Goal: Transaction & Acquisition: Purchase product/service

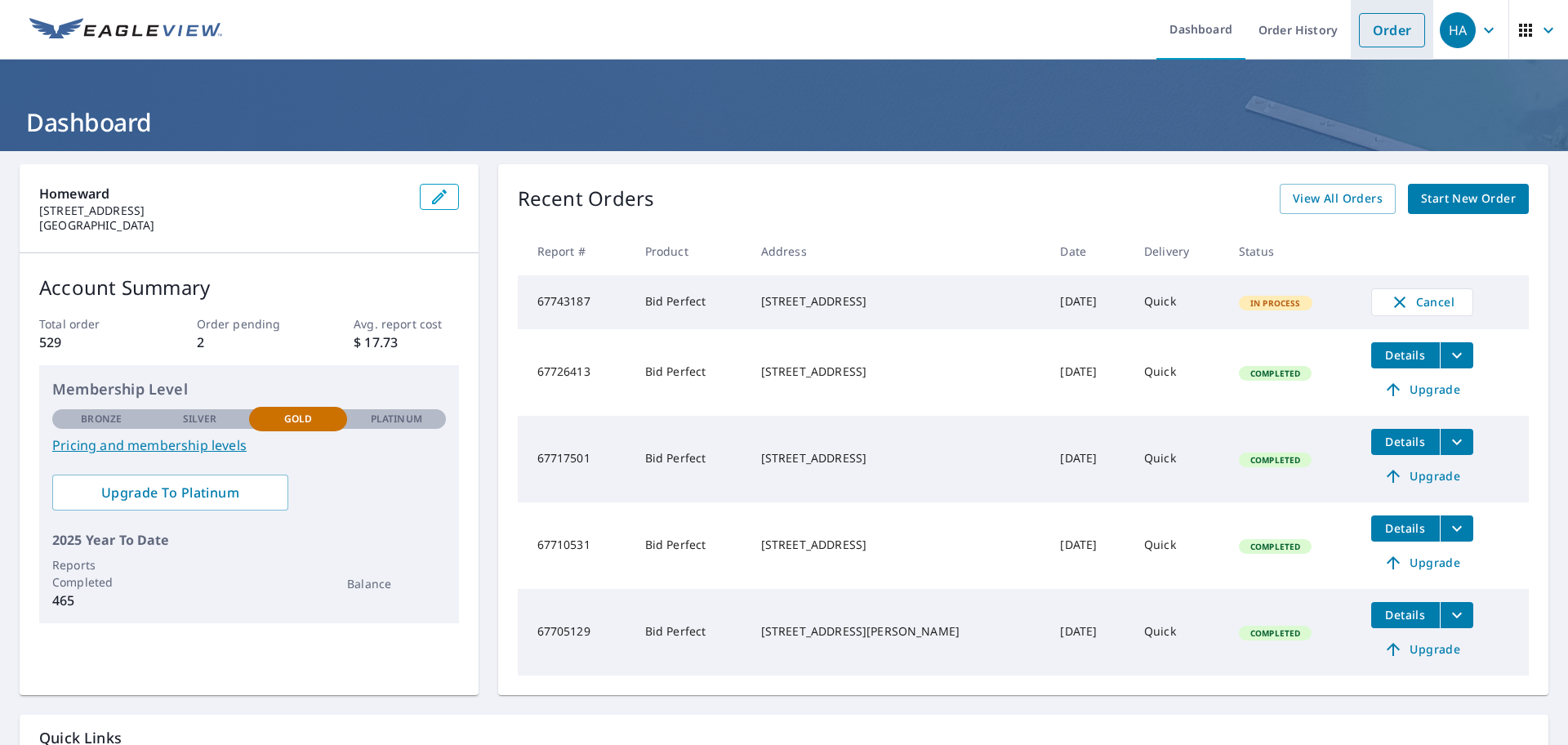
click at [1381, 36] on link "Order" at bounding box center [1392, 30] width 66 height 35
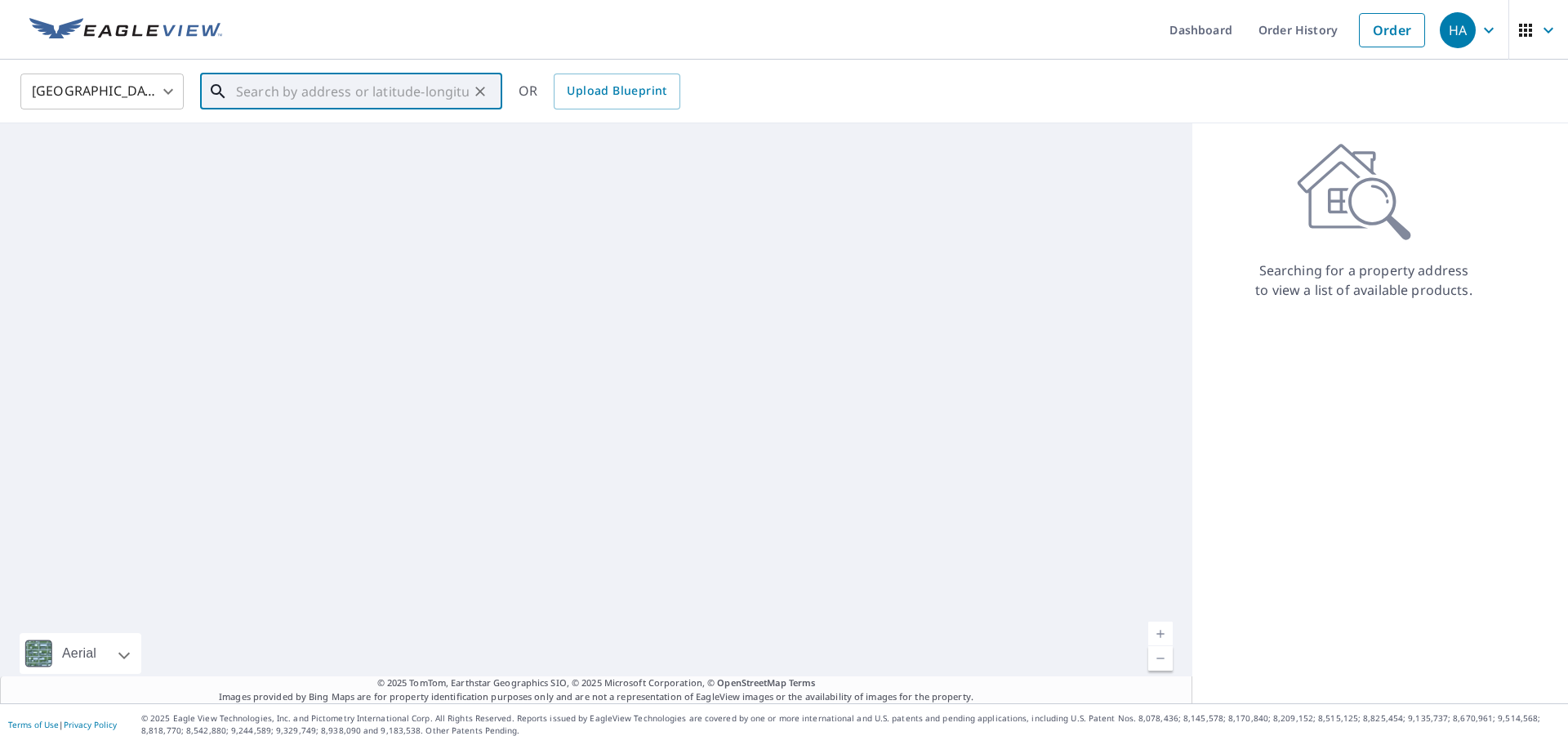
click at [399, 102] on input "text" at bounding box center [352, 91] width 233 height 46
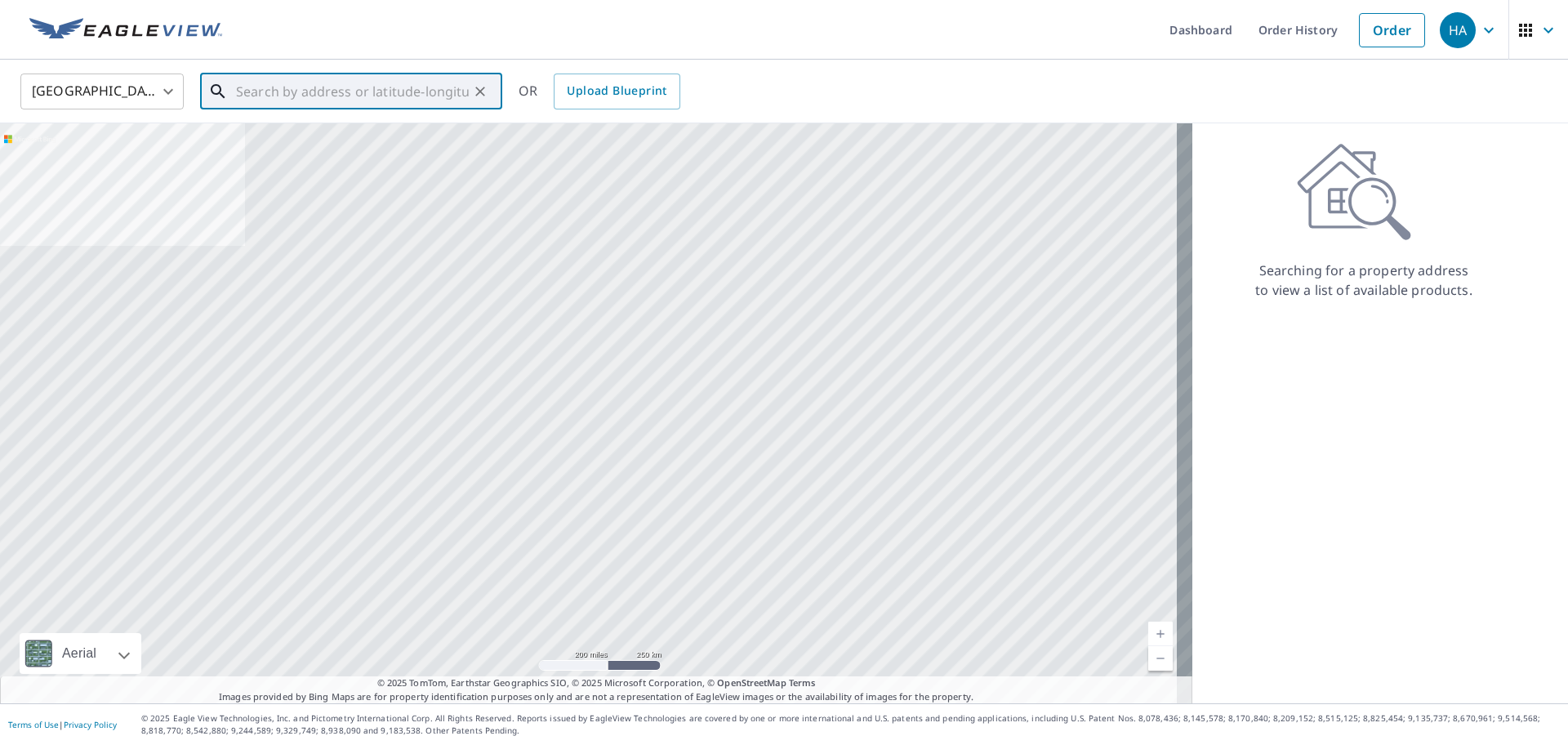
paste input "[STREET_ADDRESS]"
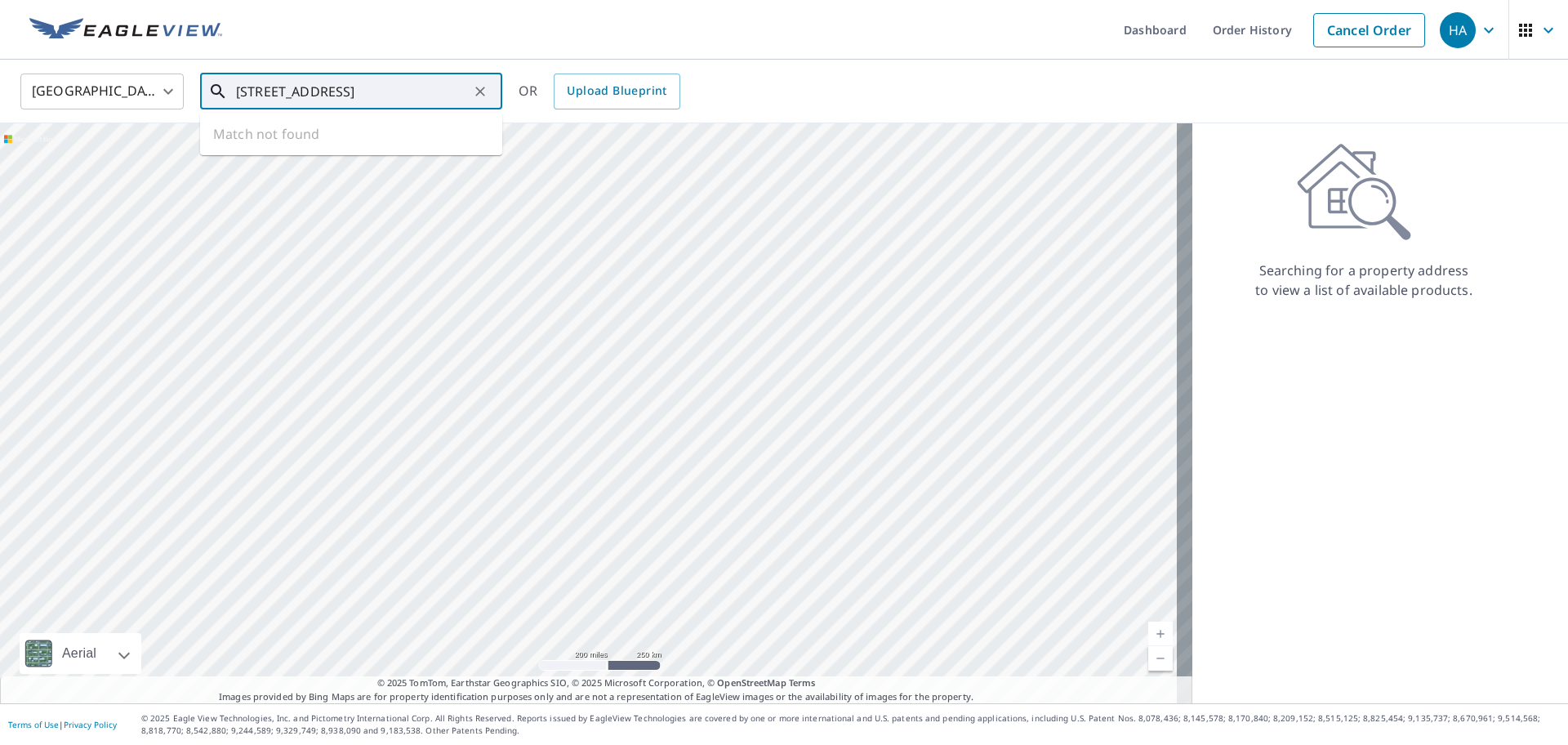
scroll to position [0, 31]
click at [358, 136] on span "[STREET_ADDRESS]" at bounding box center [361, 139] width 256 height 20
type input "[STREET_ADDRESS][PERSON_NAME]"
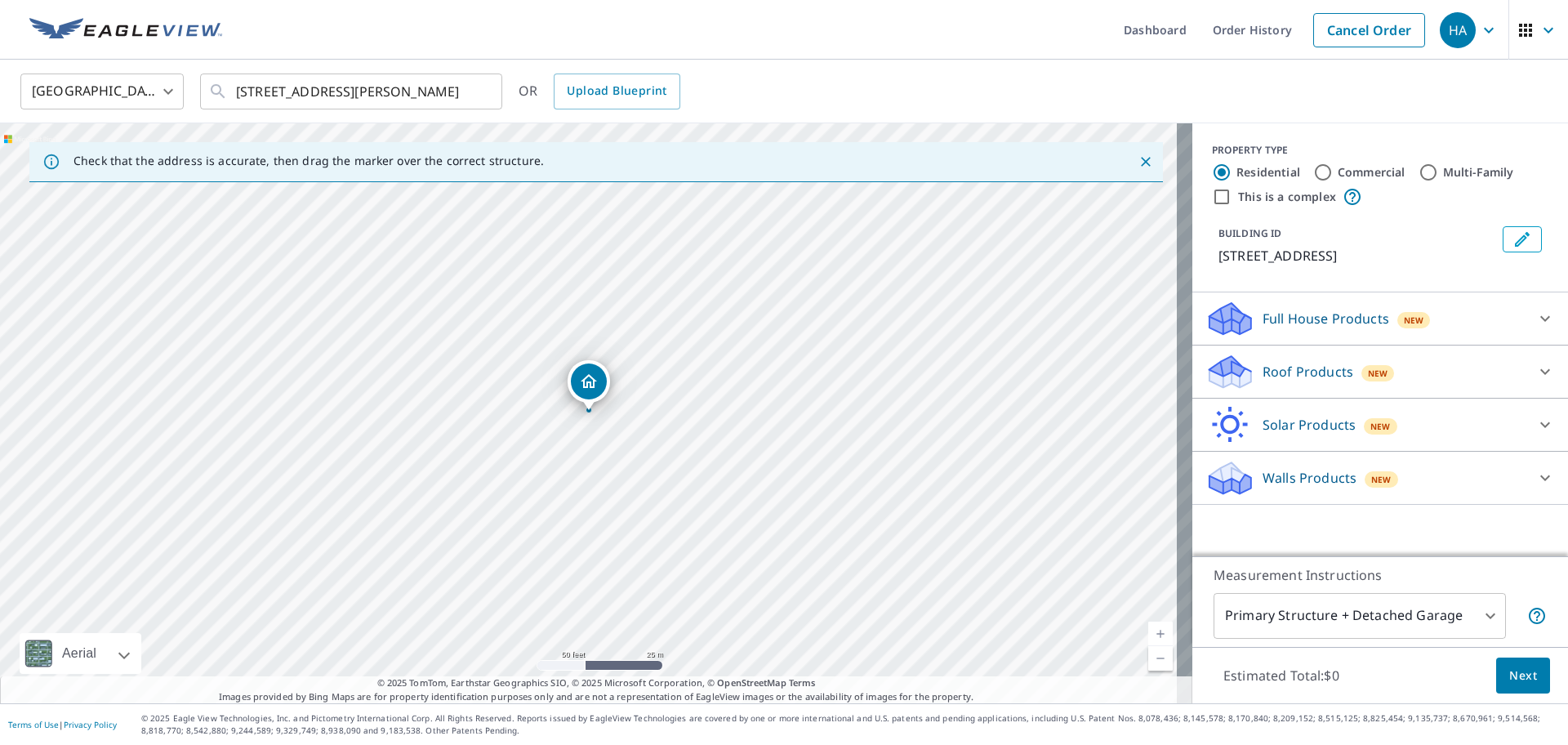
click at [1328, 390] on div "Roof Products New" at bounding box center [1366, 372] width 320 height 38
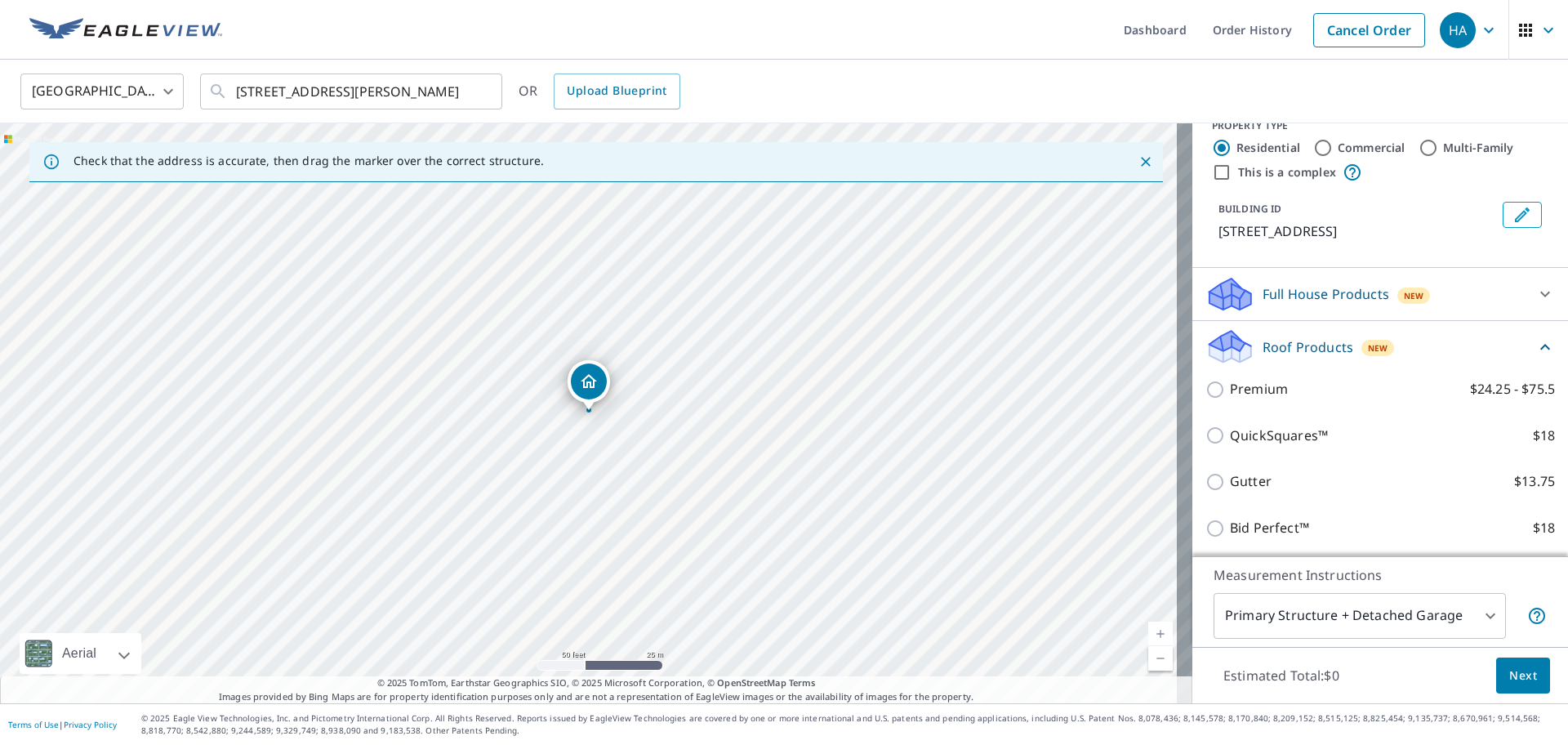
scroll to position [102, 0]
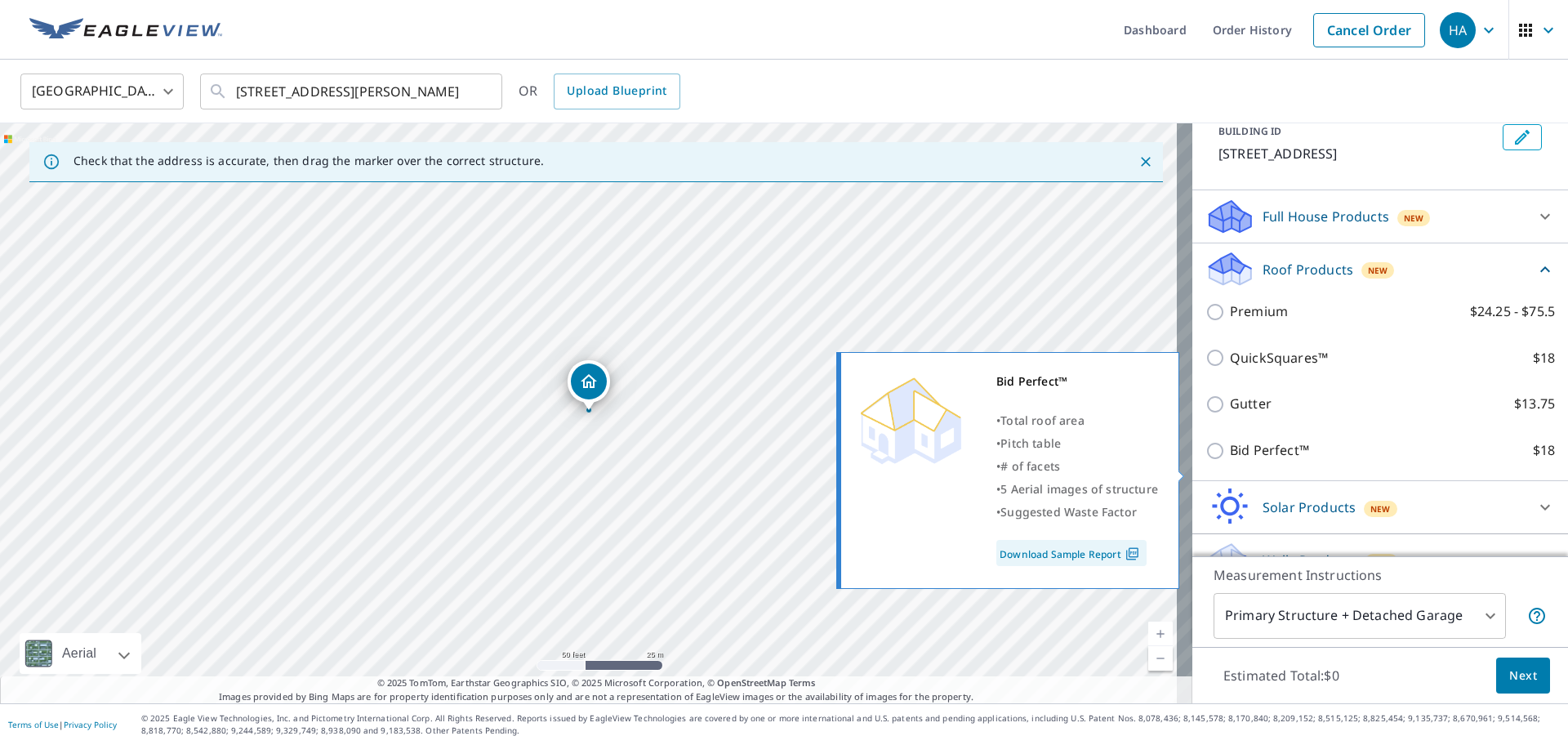
click at [1210, 460] on input "Bid Perfect™ $18" at bounding box center [1218, 450] width 24 height 20
checkbox input "true"
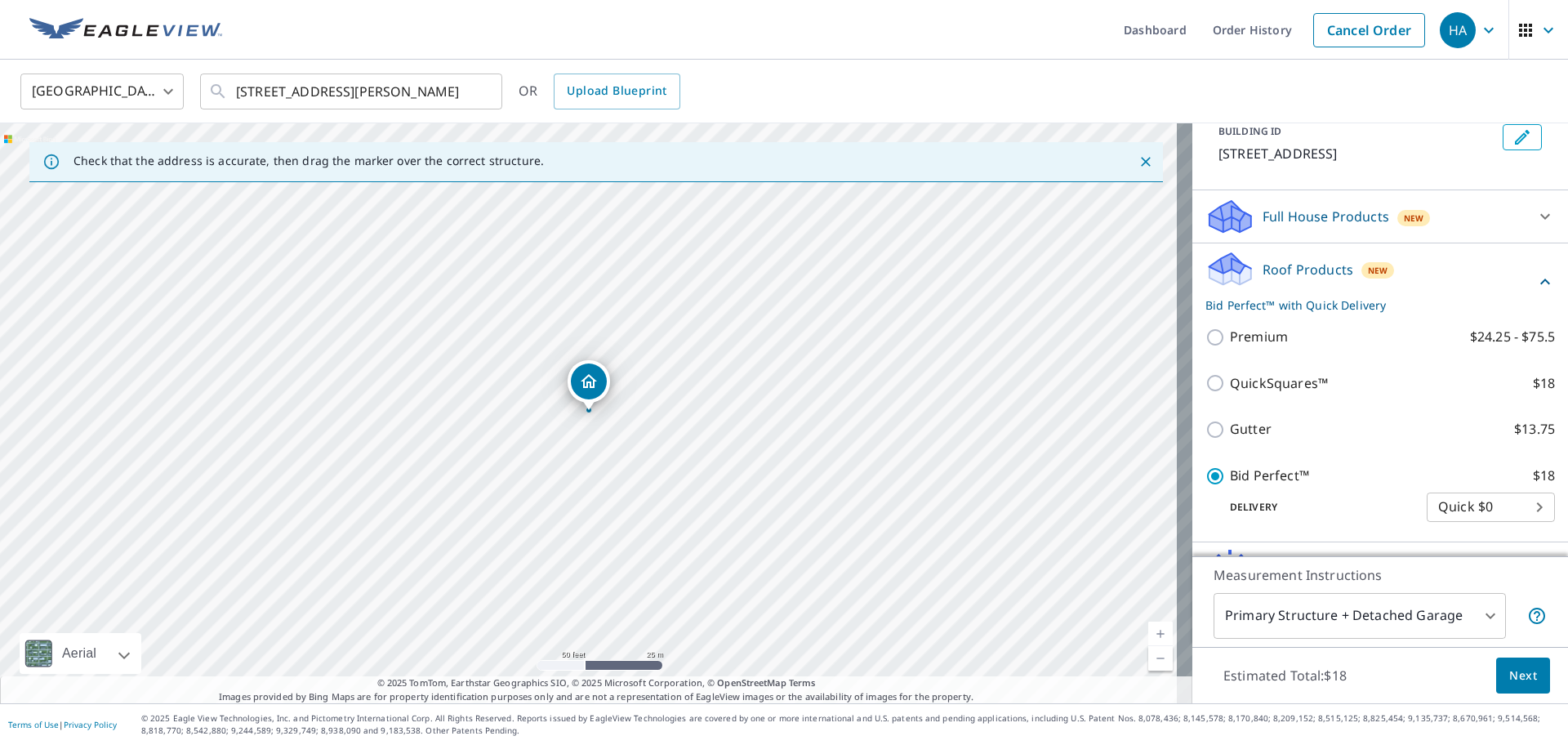
click at [1509, 667] on span "Next" at bounding box center [1523, 676] width 28 height 21
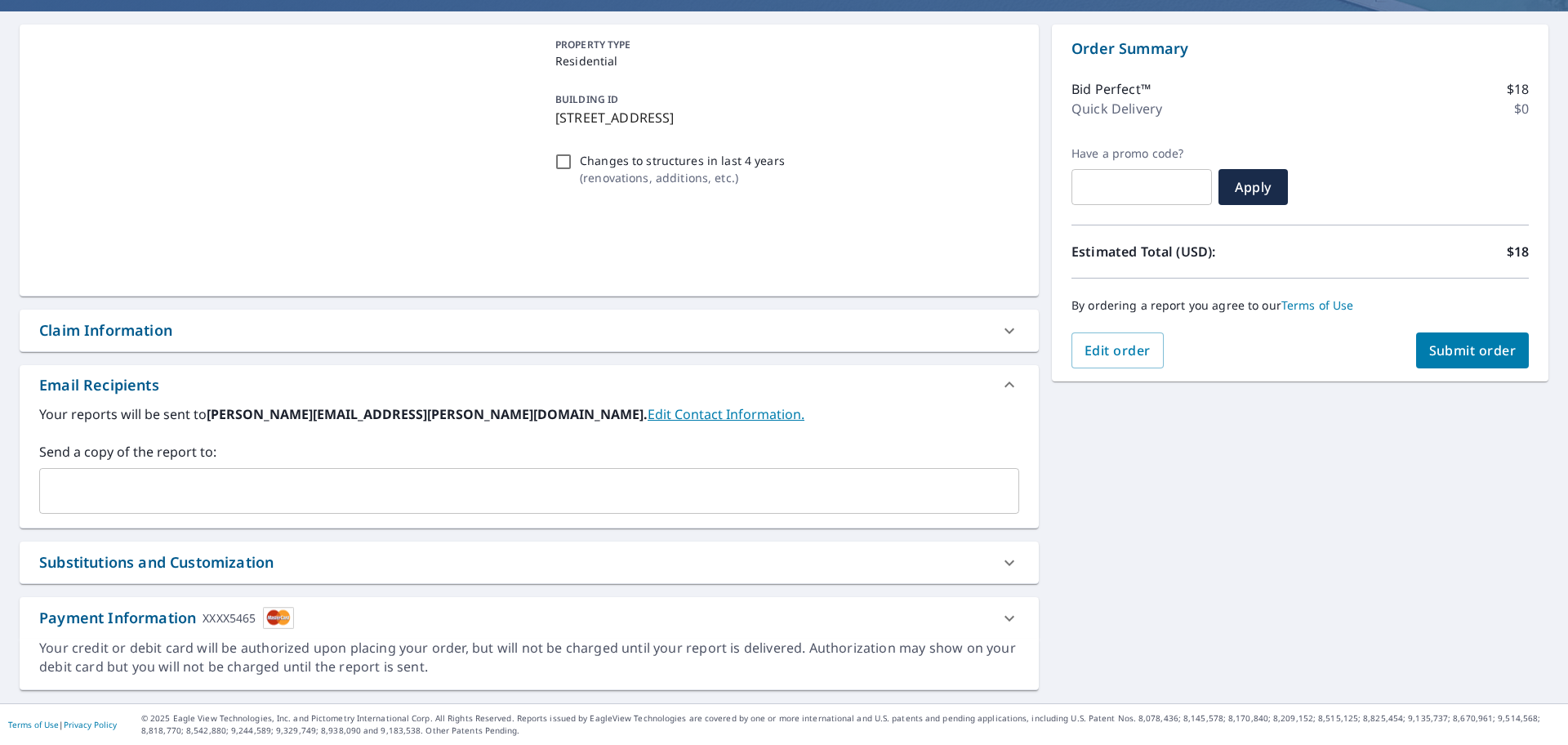
scroll to position [139, 0]
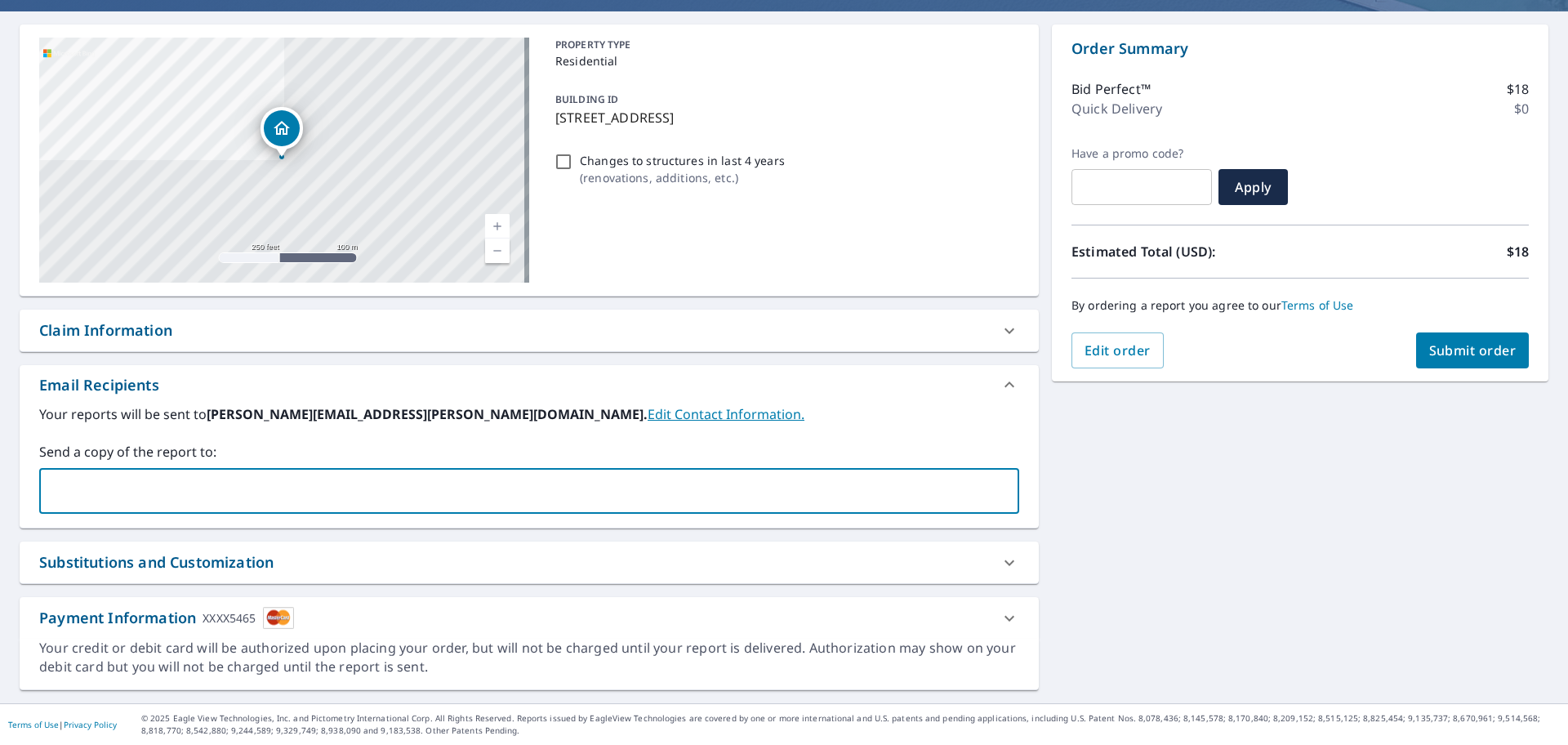
click at [692, 497] on input "text" at bounding box center [517, 490] width 941 height 31
type input "[PERSON_NAME][EMAIL_ADDRESS][DOMAIN_NAME]"
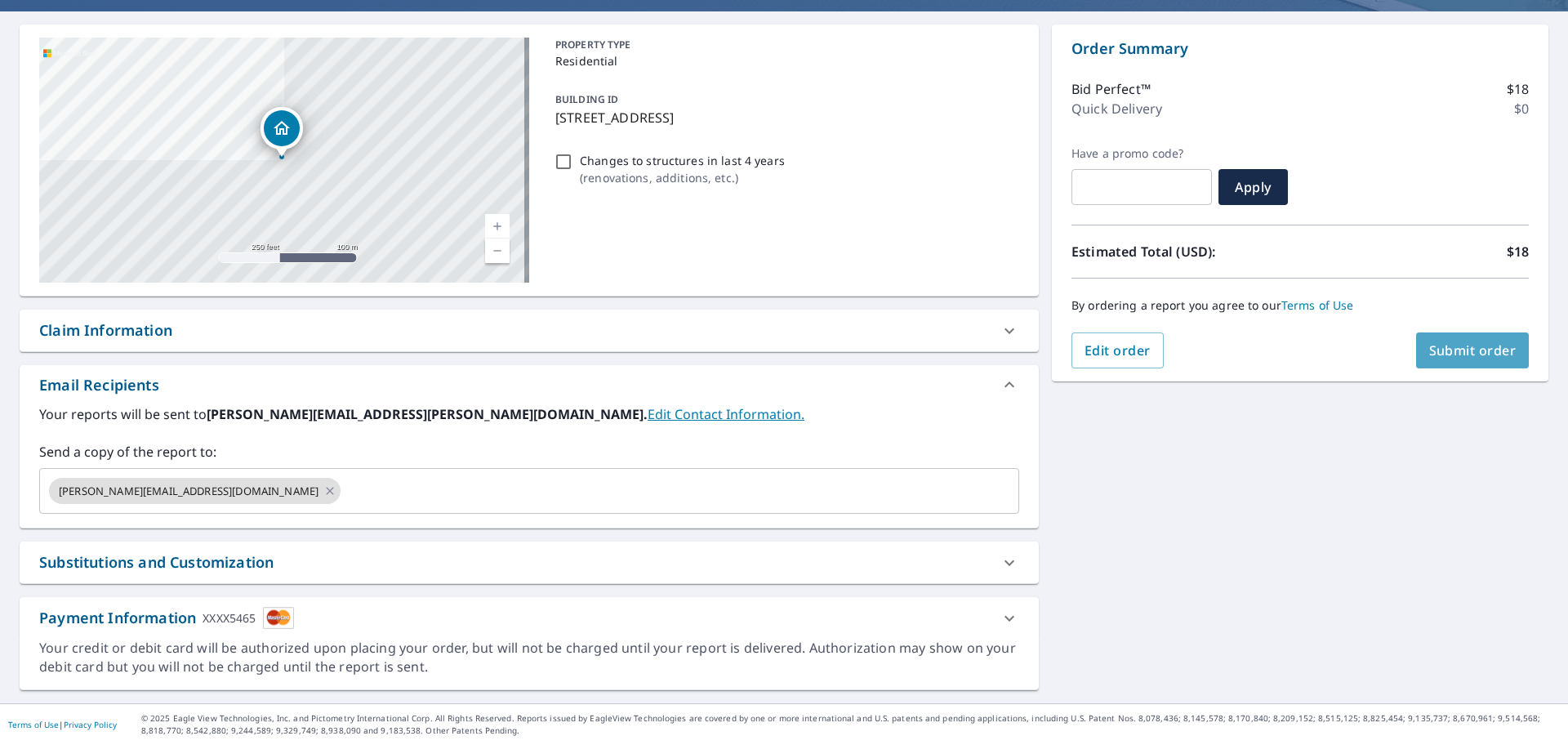
click at [1452, 344] on span "Submit order" at bounding box center [1473, 350] width 87 height 18
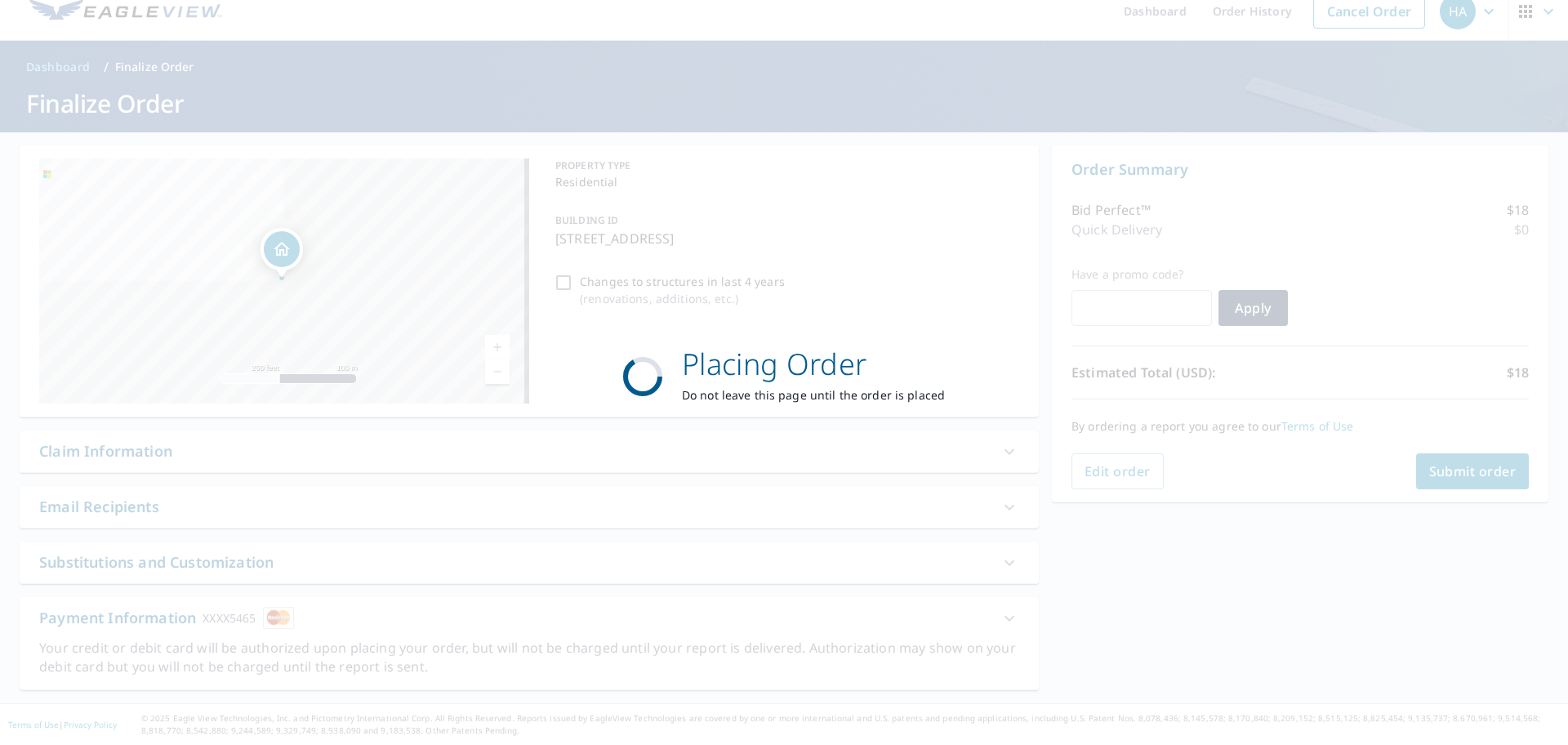
scroll to position [19, 0]
